Goal: Task Accomplishment & Management: Use online tool/utility

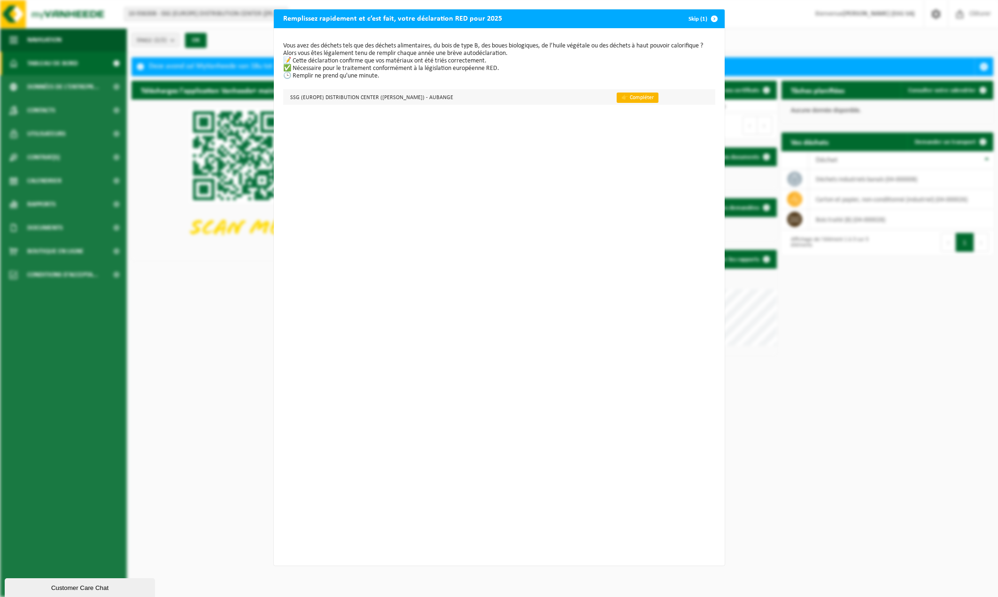
click at [617, 99] on link "👉 Compléter" at bounding box center [638, 98] width 42 height 10
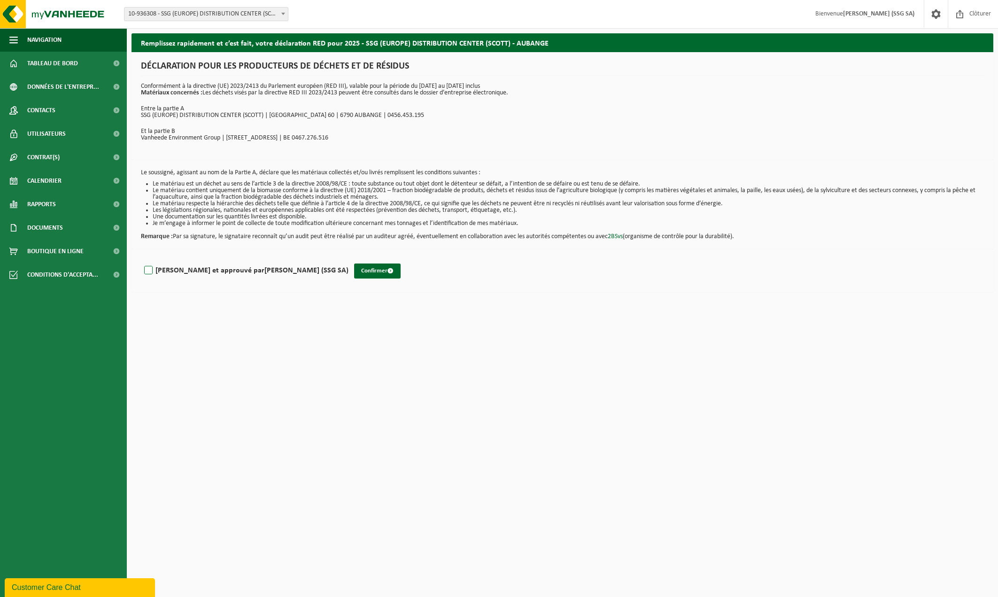
click at [147, 266] on label "Lu et approuvé par JEAN-FRANÇOIS THIRY (SSG SA)" at bounding box center [245, 271] width 206 height 14
click at [349, 259] on input "Lu et approuvé par JEAN-FRANÇOIS THIRY (SSG SA)" at bounding box center [349, 258] width 0 height 0
checkbox input "true"
click at [354, 265] on button "Confirmer" at bounding box center [377, 271] width 47 height 15
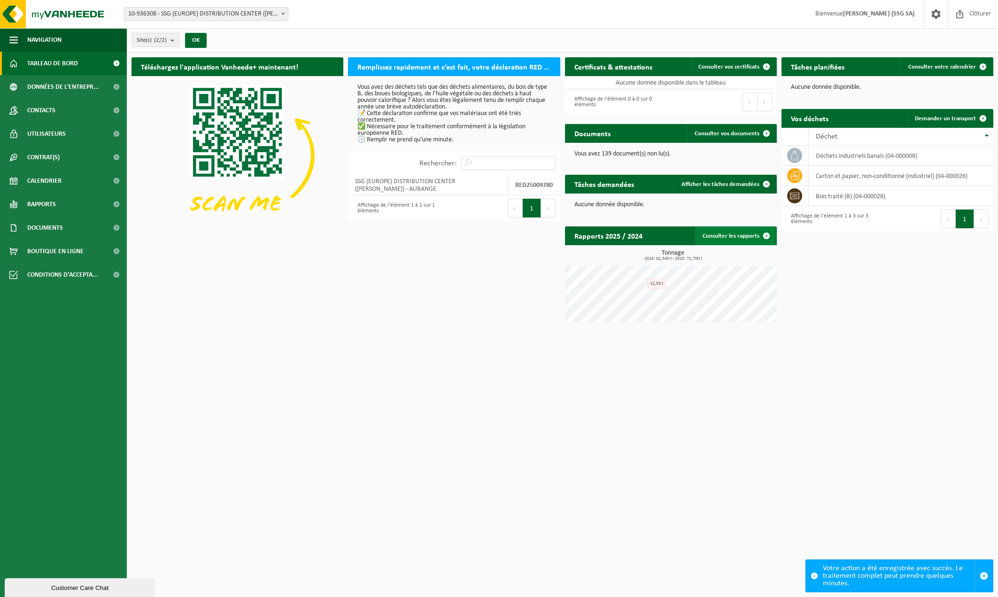
click at [721, 237] on link "Consulter les rapports" at bounding box center [735, 235] width 81 height 19
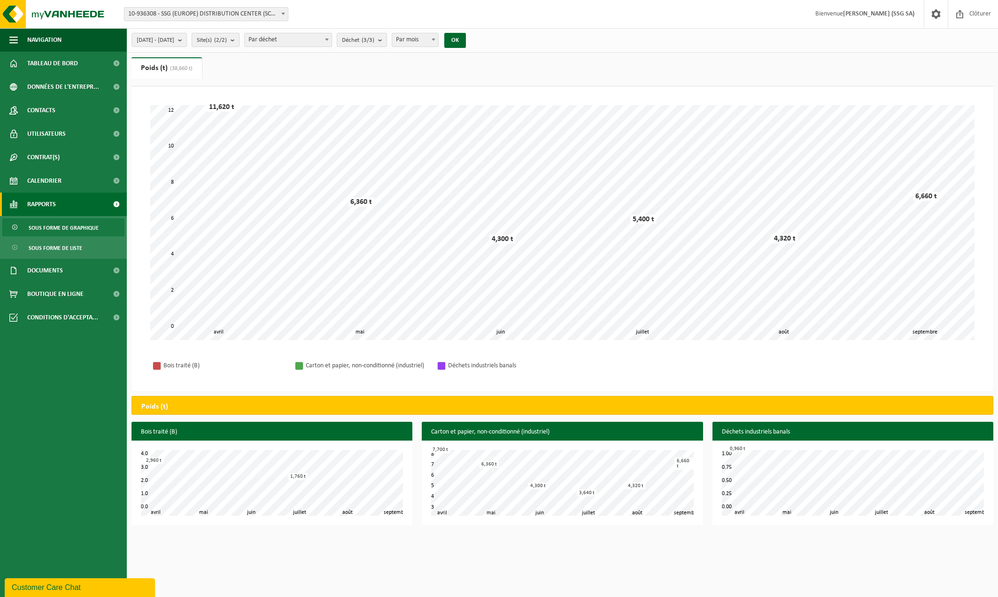
click at [239, 42] on b "submit" at bounding box center [235, 39] width 8 height 13
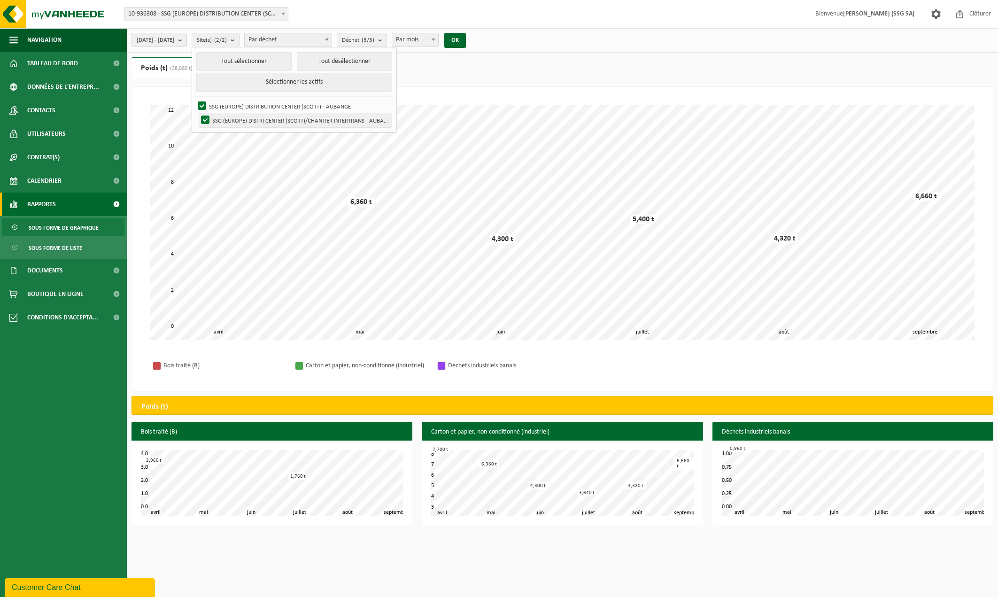
click at [254, 119] on label "SSG (EUROPE) DISTRI CENTER ([PERSON_NAME])/CHANTIER INTERTRANS - AUBANGE" at bounding box center [295, 120] width 193 height 14
click at [198, 113] on input "SSG (EUROPE) DISTRI CENTER ([PERSON_NAME])/CHANTIER INTERTRANS - AUBANGE" at bounding box center [197, 113] width 0 height 0
checkbox input "false"
click at [246, 107] on label "SSG (EUROPE) DISTRIBUTION CENTER ([PERSON_NAME]) - AUBANGE" at bounding box center [294, 106] width 196 height 14
click at [195, 99] on input "SSG (EUROPE) DISTRIBUTION CENTER ([PERSON_NAME]) - AUBANGE" at bounding box center [194, 99] width 0 height 0
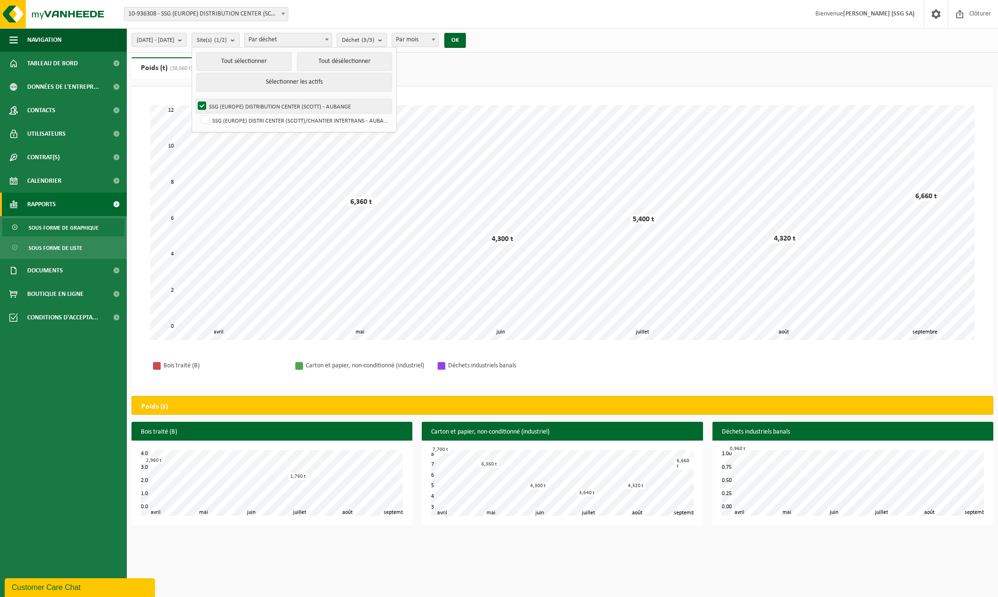
checkbox input "false"
click at [244, 120] on label "SSG (EUROPE) DISTRI CENTER ([PERSON_NAME])/CHANTIER INTERTRANS - AUBANGE" at bounding box center [295, 120] width 193 height 14
click at [198, 113] on input "SSG (EUROPE) DISTRI CENTER ([PERSON_NAME])/CHANTIER INTERTRANS - AUBANGE" at bounding box center [197, 113] width 0 height 0
checkbox input "true"
click at [466, 42] on button "OK" at bounding box center [456, 40] width 22 height 15
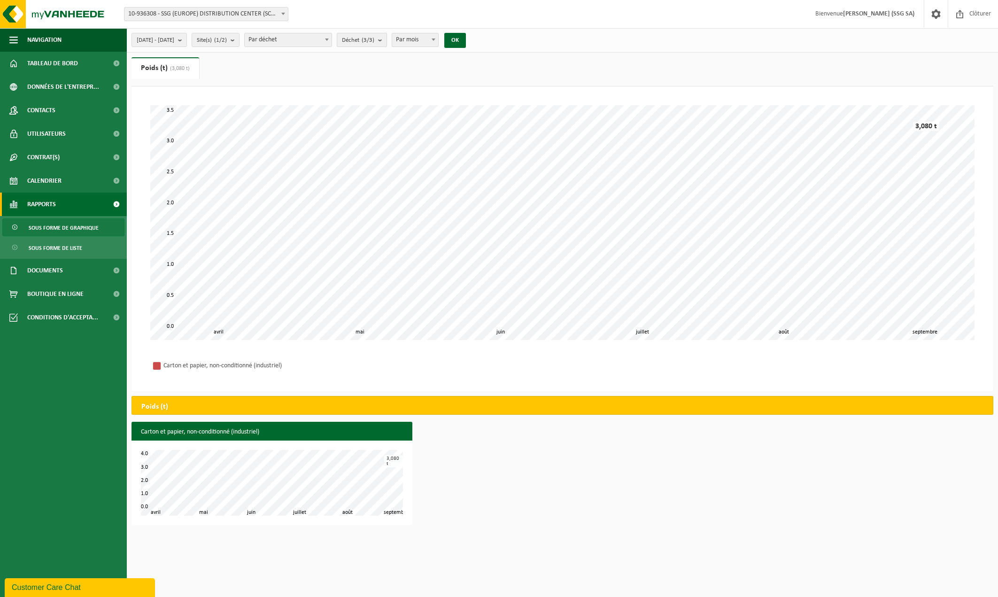
click at [387, 41] on b "submit" at bounding box center [382, 39] width 8 height 13
click at [239, 40] on b "submit" at bounding box center [235, 39] width 8 height 13
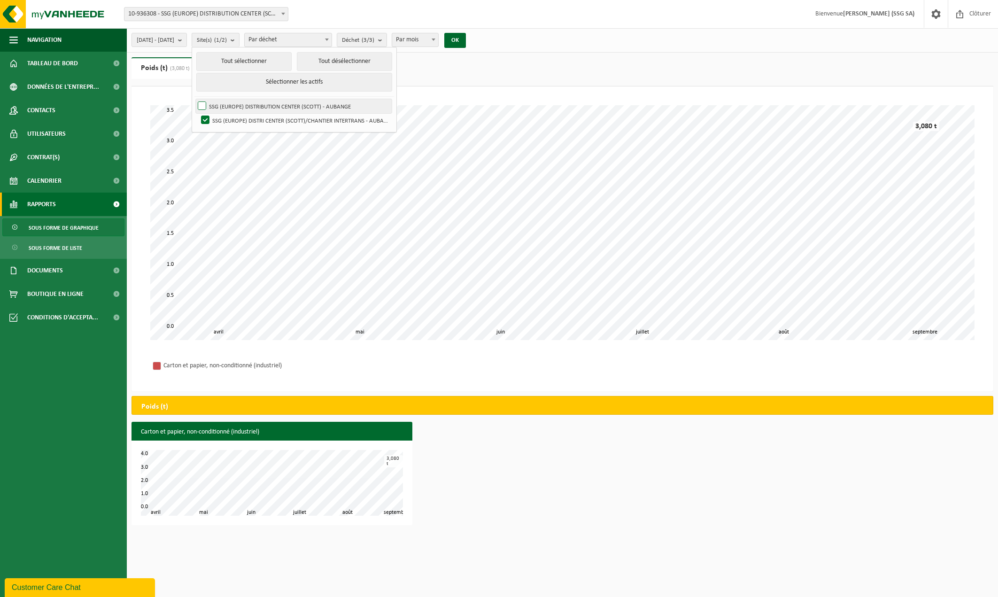
click at [225, 101] on label "SSG (EUROPE) DISTRIBUTION CENTER ([PERSON_NAME]) - AUBANGE" at bounding box center [294, 106] width 196 height 14
click at [195, 99] on input "SSG (EUROPE) DISTRIBUTION CENTER ([PERSON_NAME]) - AUBANGE" at bounding box center [194, 99] width 0 height 0
checkbox input "true"
click at [225, 117] on label "SSG (EUROPE) DISTRI CENTER ([PERSON_NAME])/CHANTIER INTERTRANS - AUBANGE" at bounding box center [295, 120] width 193 height 14
click at [198, 113] on input "SSG (EUROPE) DISTRI CENTER ([PERSON_NAME])/CHANTIER INTERTRANS - AUBANGE" at bounding box center [197, 113] width 0 height 0
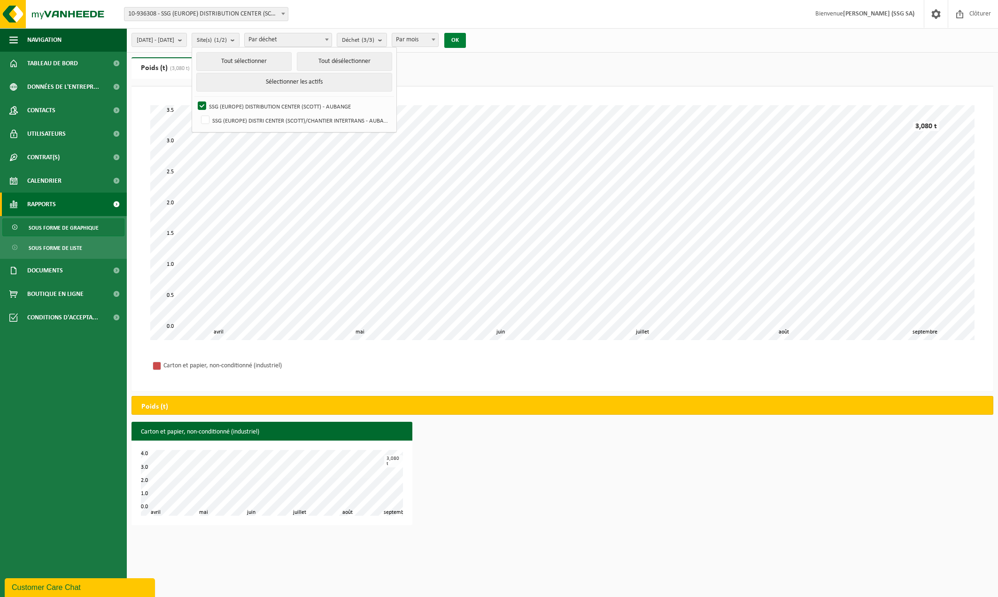
click at [466, 41] on button "OK" at bounding box center [456, 40] width 22 height 15
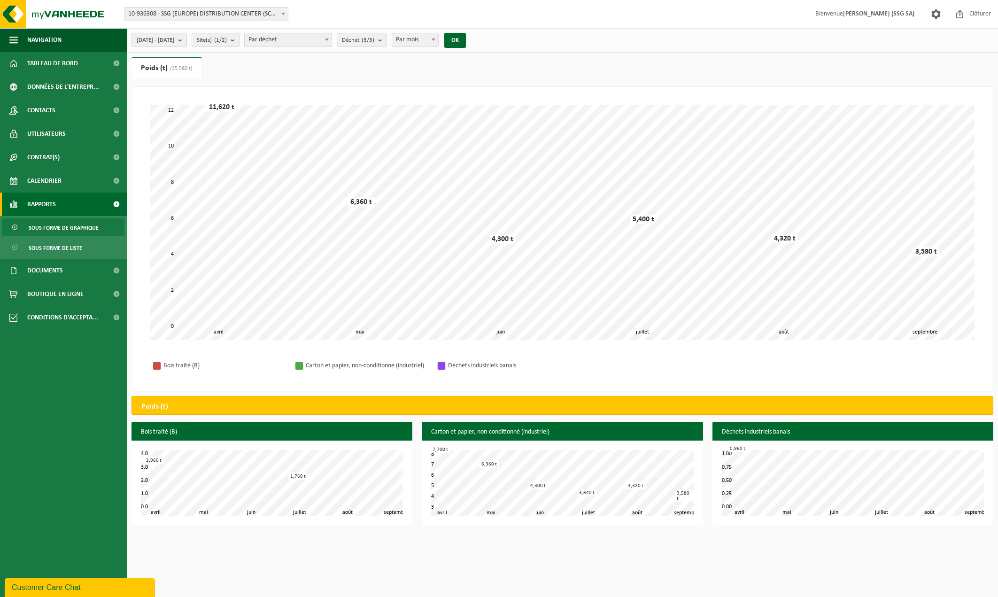
click at [239, 39] on b "submit" at bounding box center [235, 39] width 8 height 13
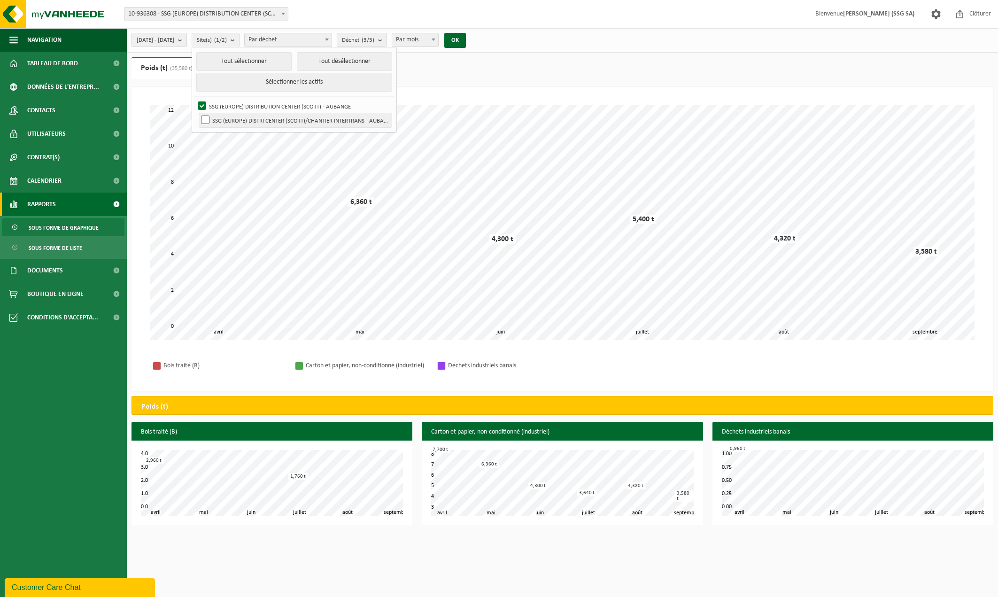
click at [244, 119] on label "SSG (EUROPE) DISTRI CENTER ([PERSON_NAME])/CHANTIER INTERTRANS - AUBANGE" at bounding box center [295, 120] width 193 height 14
click at [198, 113] on input "SSG (EUROPE) DISTRI CENTER ([PERSON_NAME])/CHANTIER INTERTRANS - AUBANGE" at bounding box center [197, 113] width 0 height 0
checkbox input "true"
click at [466, 39] on button "OK" at bounding box center [456, 40] width 22 height 15
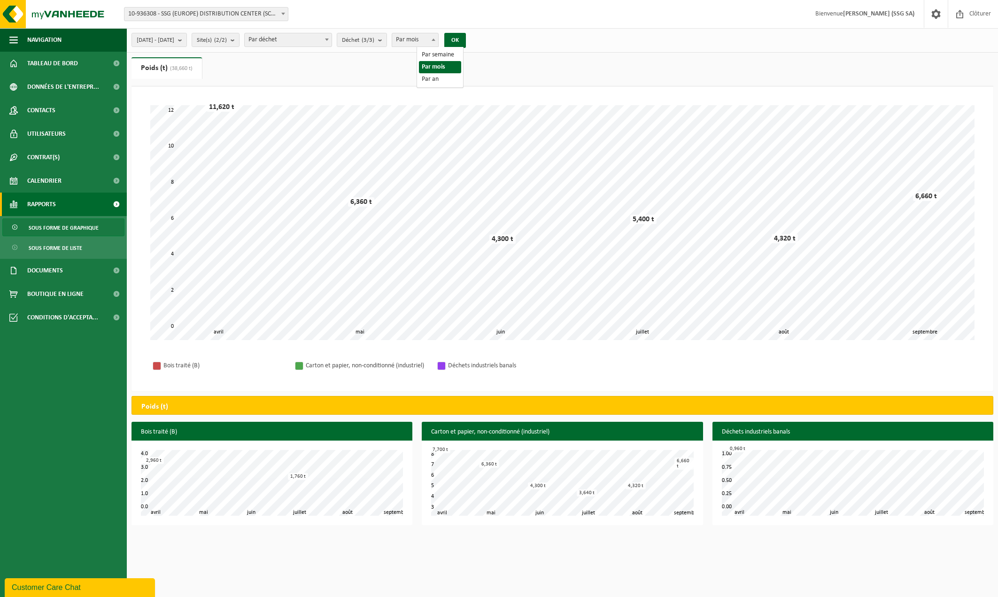
click at [436, 40] on b at bounding box center [434, 40] width 4 height 2
click at [466, 35] on button "OK" at bounding box center [456, 40] width 22 height 15
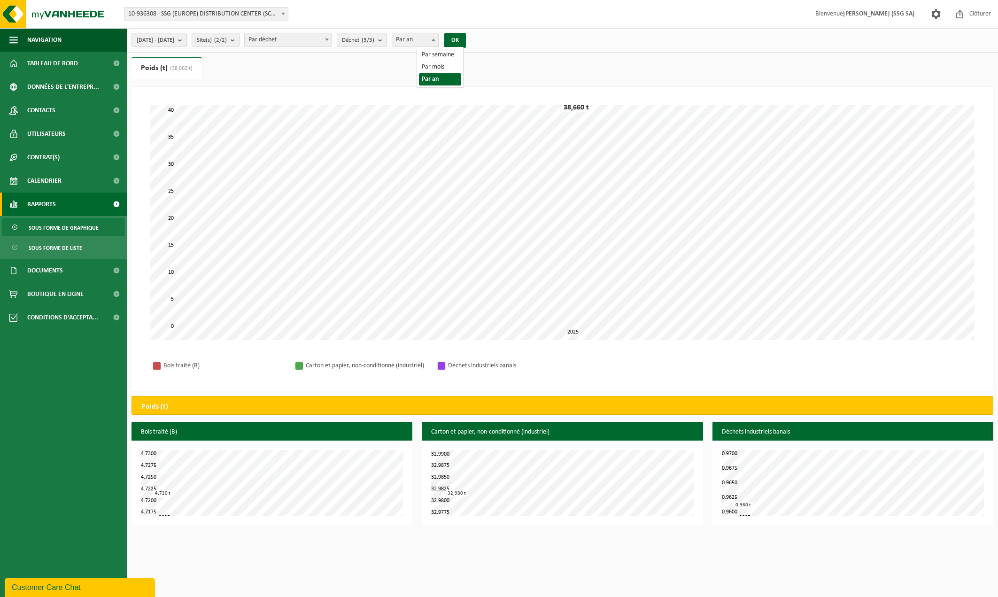
click at [438, 42] on span at bounding box center [433, 39] width 9 height 12
select select "1"
click at [466, 38] on button "OK" at bounding box center [456, 40] width 22 height 15
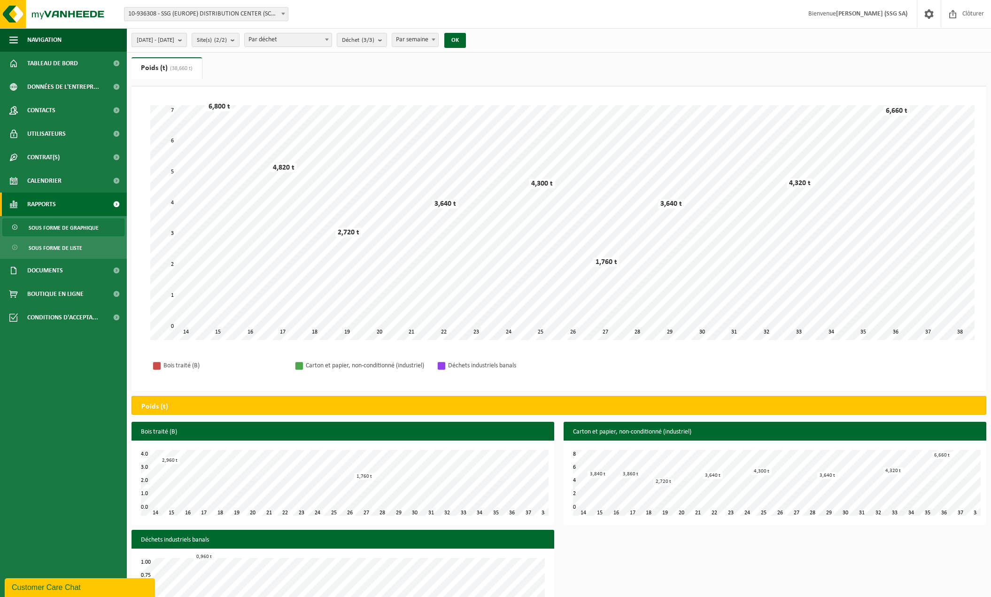
click at [187, 41] on b "submit" at bounding box center [182, 39] width 8 height 13
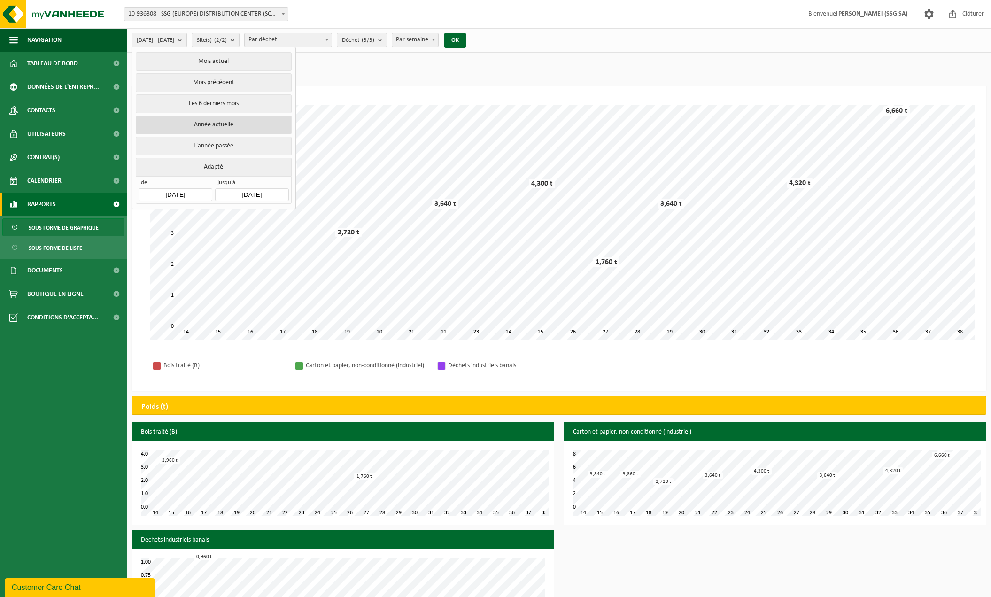
click at [207, 119] on button "Année actuelle" at bounding box center [214, 125] width 156 height 19
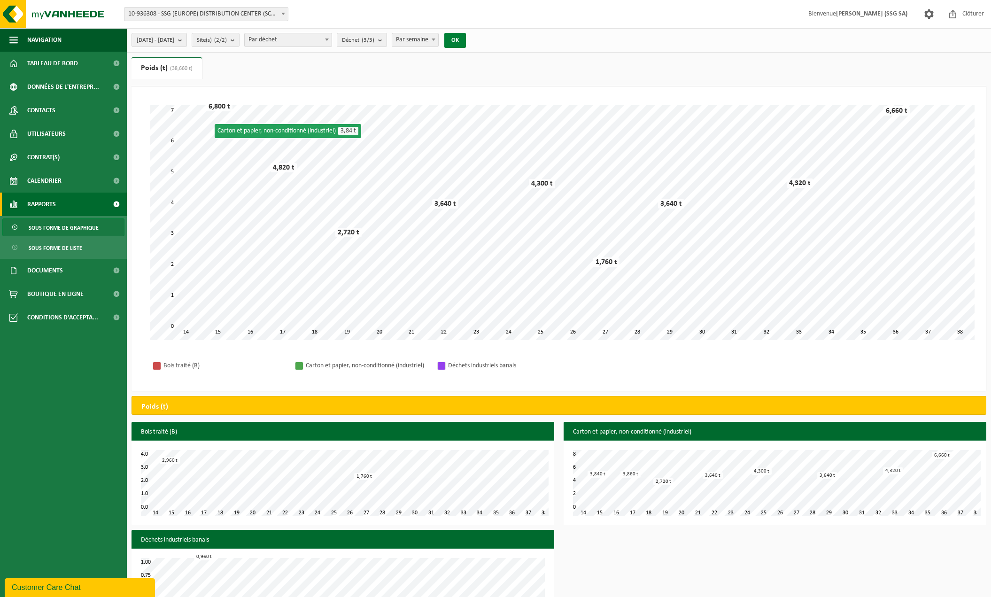
click at [466, 43] on button "OK" at bounding box center [456, 40] width 22 height 15
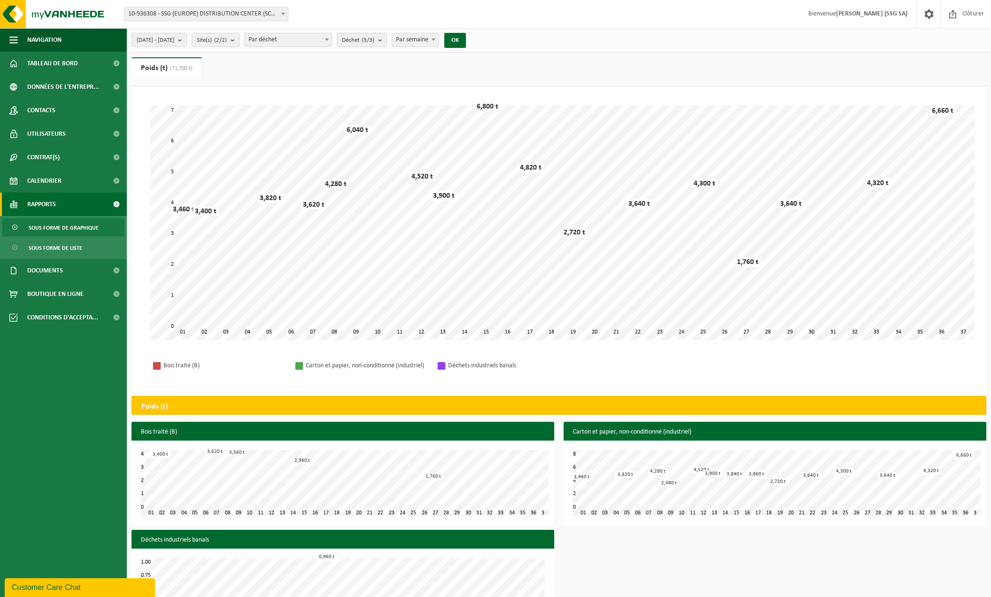
click at [34, 520] on ul "Navigation Clôturer Tableau de bord Données de l'entrepr... Contacts Utilisateu…" at bounding box center [63, 312] width 127 height 569
